Goal: Information Seeking & Learning: Learn about a topic

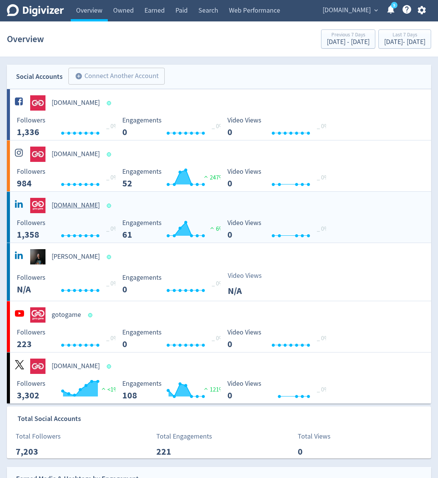
click at [152, 196] on div "[DOMAIN_NAME]" at bounding box center [220, 202] width 421 height 21
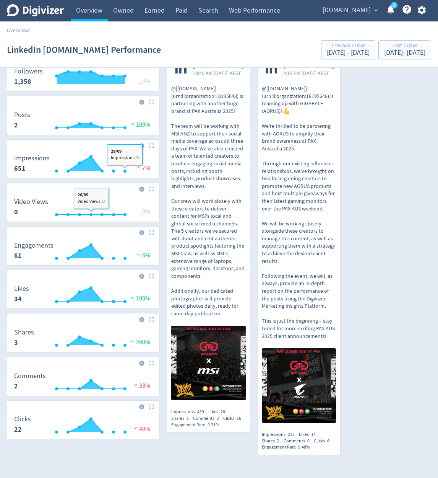
scroll to position [107, 0]
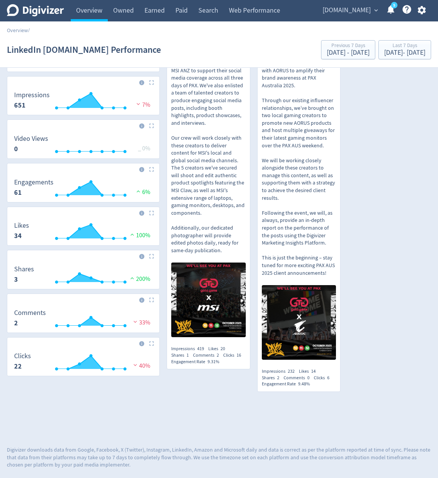
click at [342, 103] on div "[DOMAIN_NAME] 10:40 AM [DATE] AEST @[[DOMAIN_NAME]](urn:li:organization:1819564…" at bounding box center [295, 193] width 271 height 409
click at [384, 332] on div "[DOMAIN_NAME] 10:40 AM [DATE] AEST @[[DOMAIN_NAME]](urn:li:organization:1819564…" at bounding box center [295, 193] width 271 height 409
click at [358, 151] on div "[DOMAIN_NAME] 10:40 AM [DATE] AEST @[[DOMAIN_NAME]](urn:li:organization:1819564…" at bounding box center [295, 193] width 271 height 409
click at [376, 240] on div "[DOMAIN_NAME] 10:40 AM [DATE] AEST @[[DOMAIN_NAME]](urn:li:organization:1819564…" at bounding box center [295, 193] width 271 height 409
click at [371, 307] on div "[DOMAIN_NAME] 10:40 AM [DATE] AEST @[[DOMAIN_NAME]](urn:li:organization:1819564…" at bounding box center [295, 193] width 271 height 409
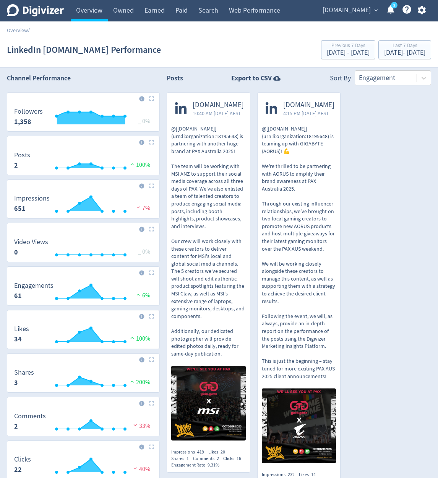
scroll to position [0, 0]
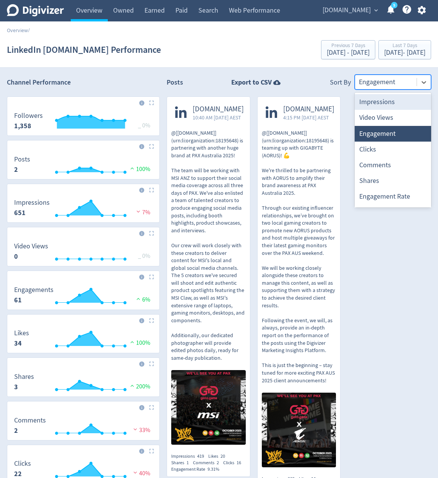
click at [401, 82] on div at bounding box center [386, 81] width 54 height 11
click at [369, 81] on div at bounding box center [386, 81] width 54 height 11
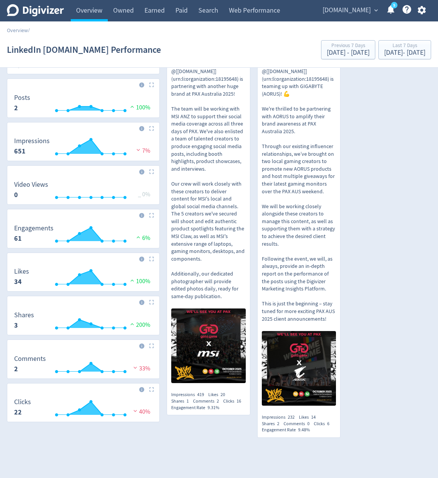
click at [398, 314] on div "[DOMAIN_NAME] 10:40 AM [DATE] AEST @[[DOMAIN_NAME]](urn:li:organization:1819564…" at bounding box center [295, 239] width 271 height 409
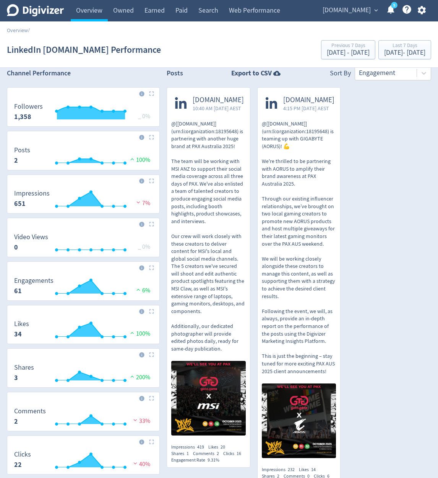
scroll to position [0, 0]
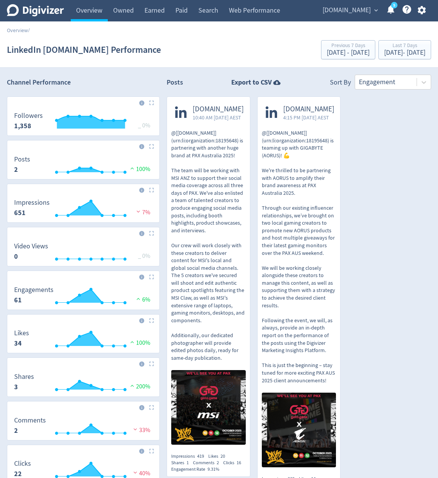
click at [409, 91] on div "Posts Export to CSV Sort By Engagement [DOMAIN_NAME] 10:40 AM [DATE] AEST @[[DO…" at bounding box center [299, 310] width 265 height 470
click at [409, 83] on div at bounding box center [386, 81] width 54 height 11
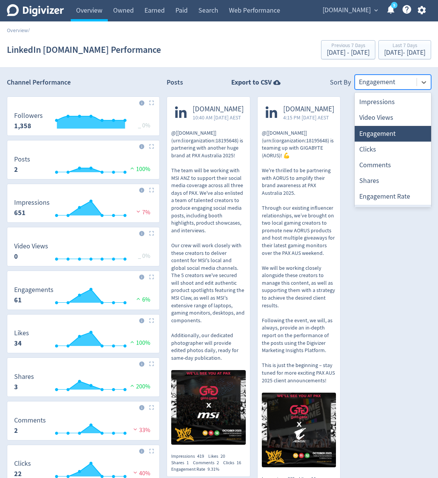
scroll to position [15, 0]
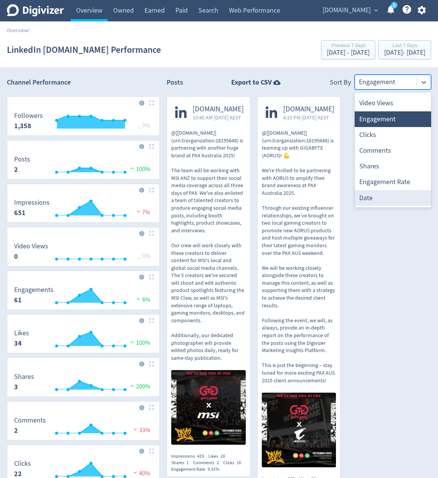
click at [386, 246] on div "[DOMAIN_NAME] 10:40 AM [DATE] AEST @[[DOMAIN_NAME]](urn:li:organization:1819564…" at bounding box center [295, 300] width 271 height 409
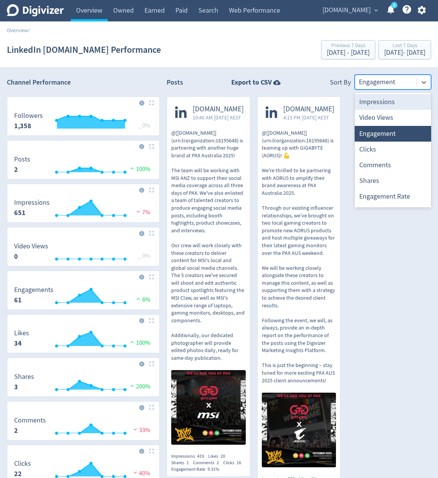
click at [400, 87] on div at bounding box center [386, 81] width 54 height 11
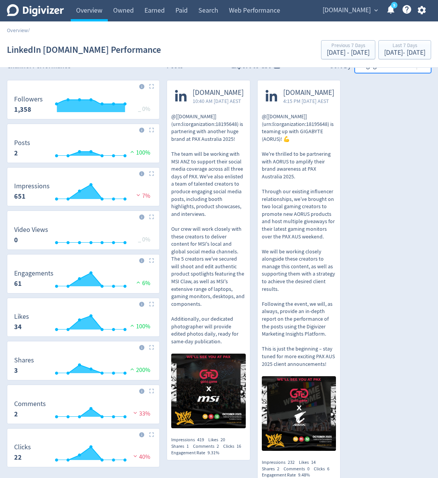
scroll to position [0, 0]
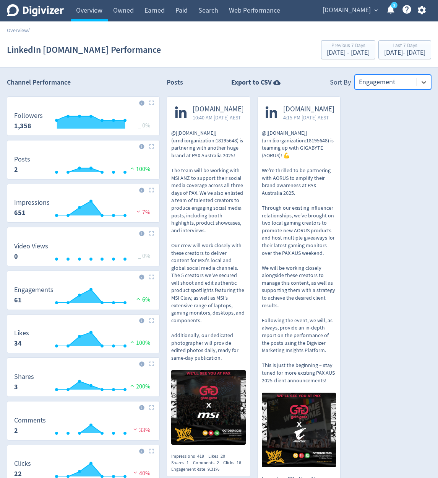
click at [390, 86] on div at bounding box center [386, 81] width 54 height 11
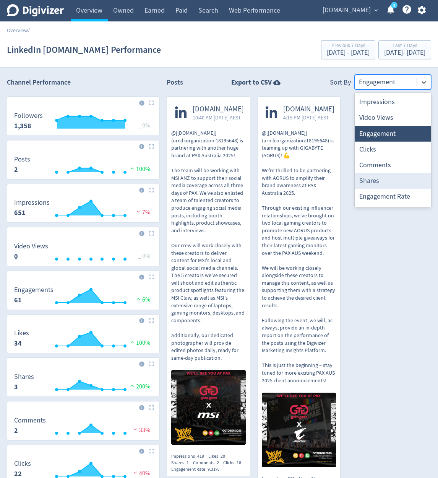
click at [387, 179] on div "Shares" at bounding box center [393, 181] width 76 height 16
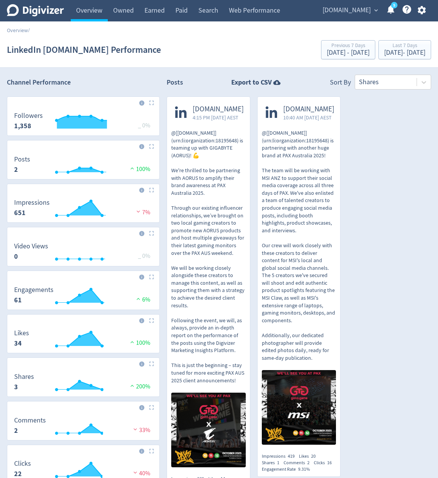
click at [387, 179] on div "[DOMAIN_NAME] 4:15 PM [DATE] AEST @[[DOMAIN_NAME]](urn:li:organization:18195648…" at bounding box center [295, 300] width 271 height 409
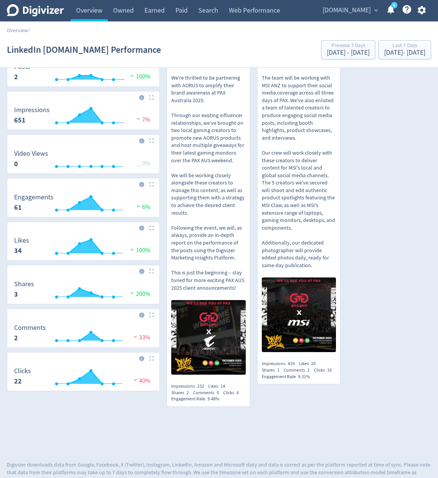
scroll to position [107, 0]
